Goal: Task Accomplishment & Management: Use online tool/utility

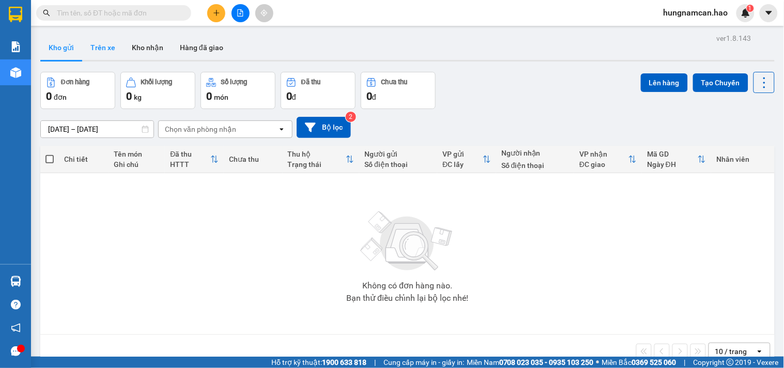
click at [105, 49] on button "Trên xe" at bounding box center [102, 47] width 41 height 25
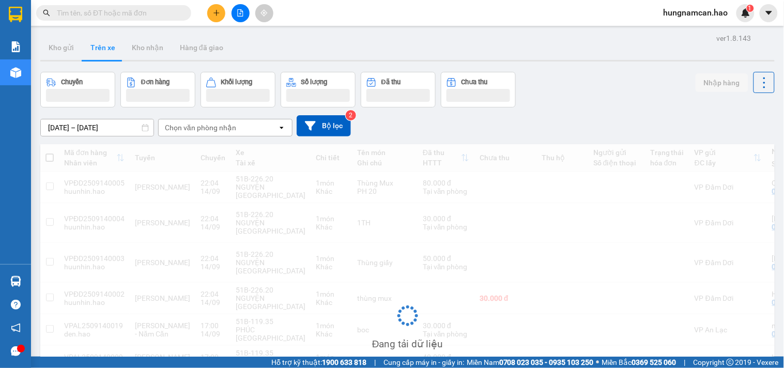
click at [268, 123] on div "Chọn văn phòng nhận" at bounding box center [218, 127] width 119 height 17
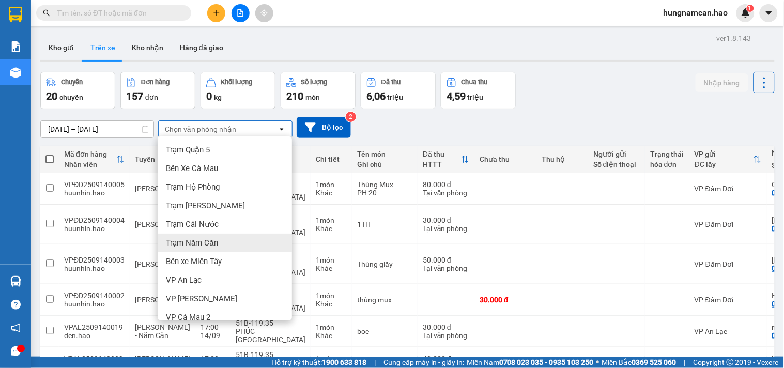
click at [238, 251] on div "Trạm Năm Căn" at bounding box center [225, 243] width 134 height 19
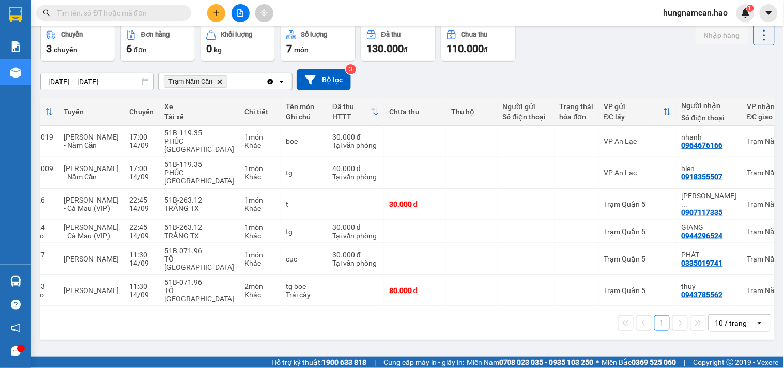
scroll to position [0, 73]
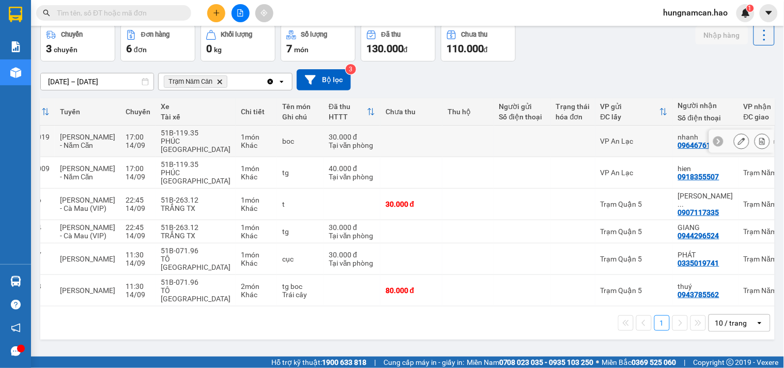
click at [678, 142] on div "0964676166" at bounding box center [698, 145] width 41 height 8
click at [678, 173] on div "0918355507" at bounding box center [698, 177] width 41 height 8
click at [627, 137] on div "VP An Lạc" at bounding box center [634, 141] width 67 height 8
checkbox input "true"
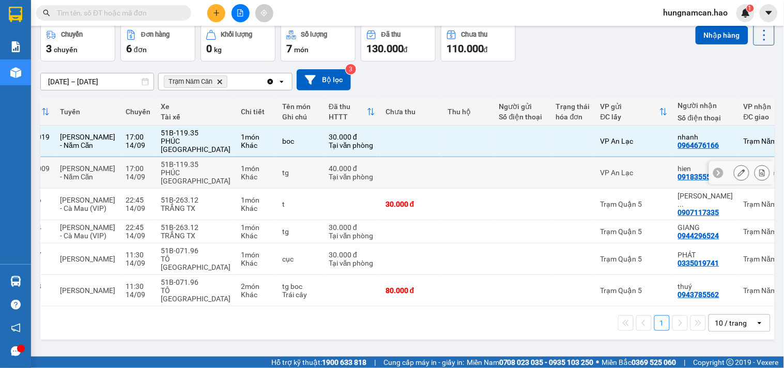
click at [617, 169] on div "VP An Lạc" at bounding box center [634, 173] width 67 height 8
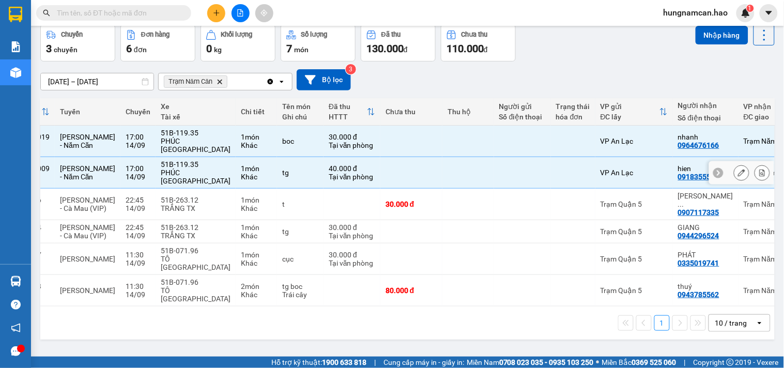
checkbox input "true"
click at [619, 228] on div "Trạm Quận 5" at bounding box center [634, 232] width 67 height 8
checkbox input "true"
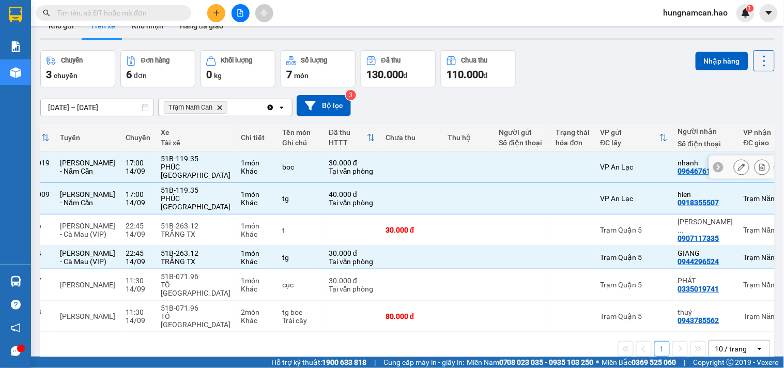
scroll to position [0, 0]
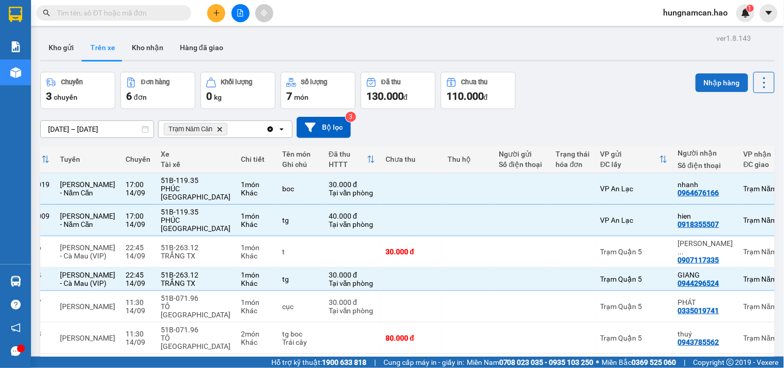
click at [706, 86] on button "Nhập hàng" at bounding box center [722, 82] width 53 height 19
checkbox input "false"
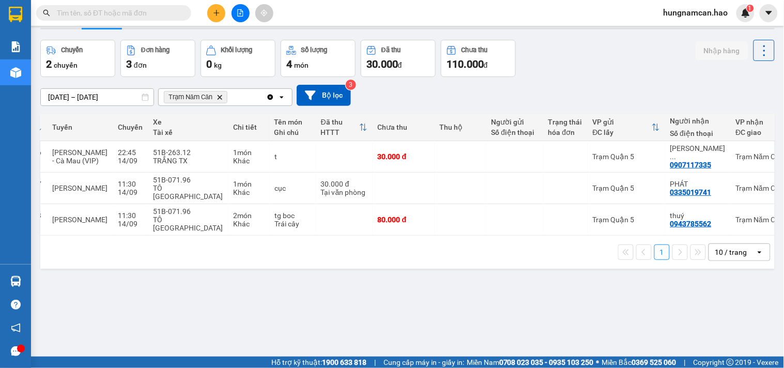
scroll to position [48, 0]
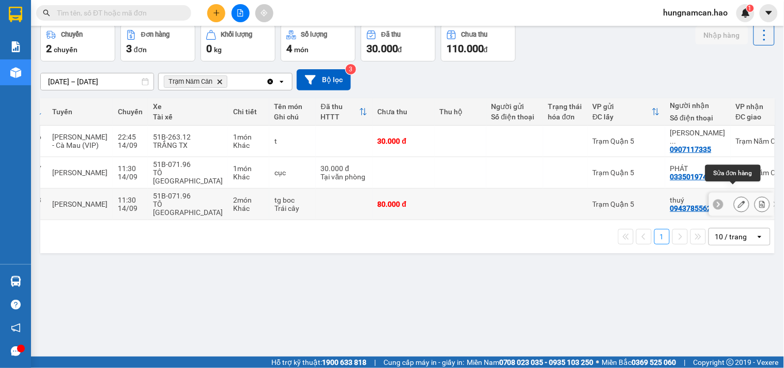
click at [706, 201] on icon at bounding box center [741, 204] width 7 height 7
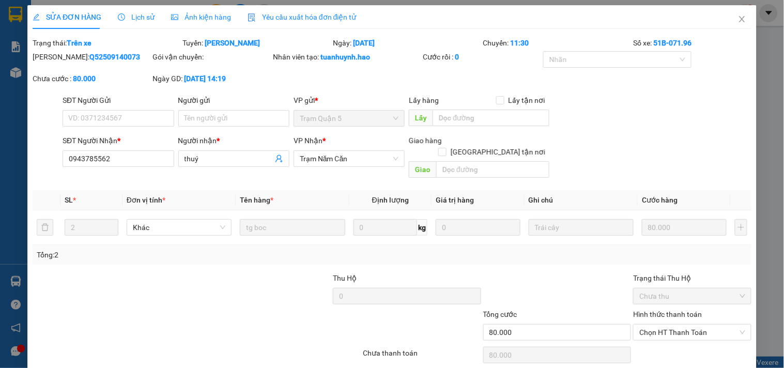
type input "0943785562"
type input "thuý"
type input "80.000"
click at [206, 19] on span "Ảnh kiện hàng" at bounding box center [201, 17] width 60 height 8
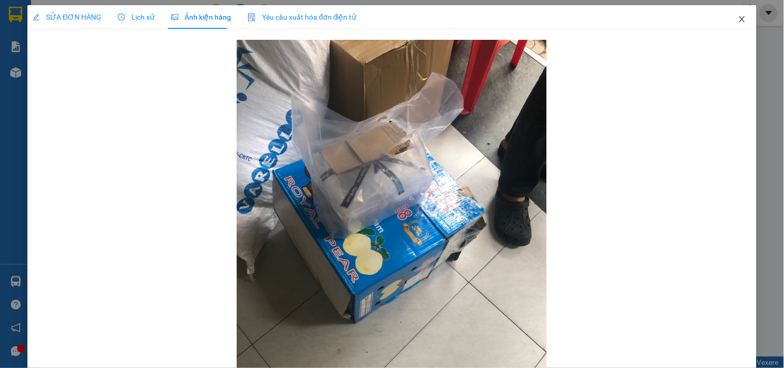
click at [706, 18] on icon "close" at bounding box center [742, 19] width 8 height 8
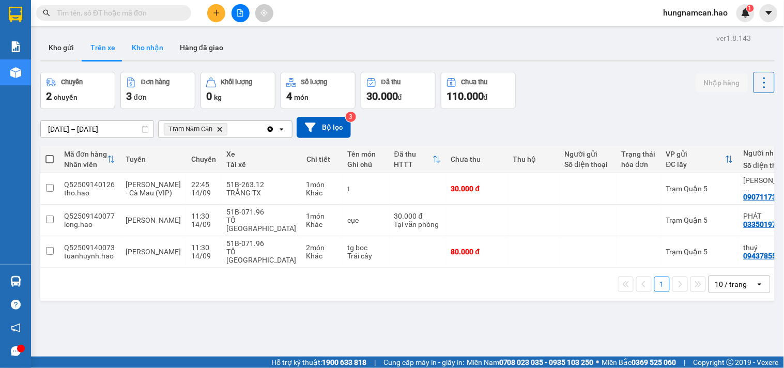
click at [138, 48] on button "Kho nhận" at bounding box center [148, 47] width 48 height 25
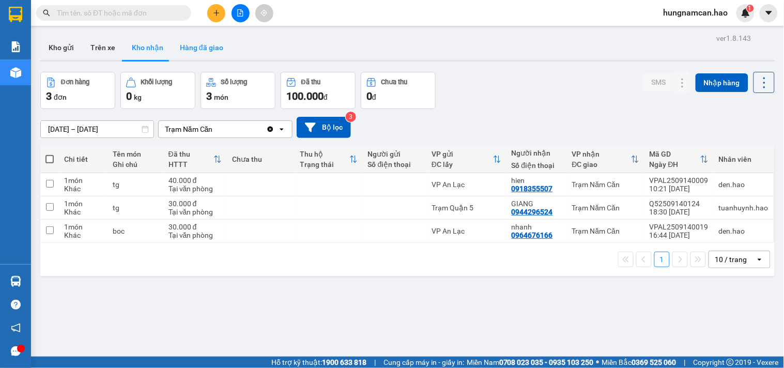
click at [203, 53] on button "Hàng đã giao" at bounding box center [202, 47] width 60 height 25
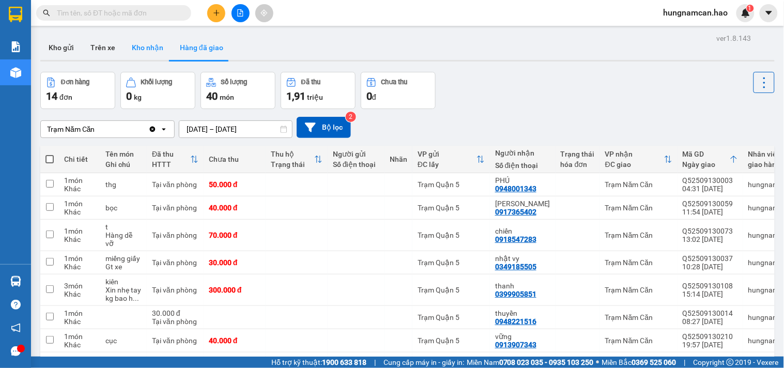
click at [144, 45] on button "Kho nhận" at bounding box center [148, 47] width 48 height 25
